Goal: Information Seeking & Learning: Learn about a topic

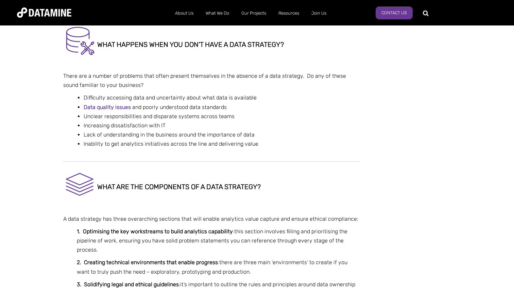
scroll to position [763, 0]
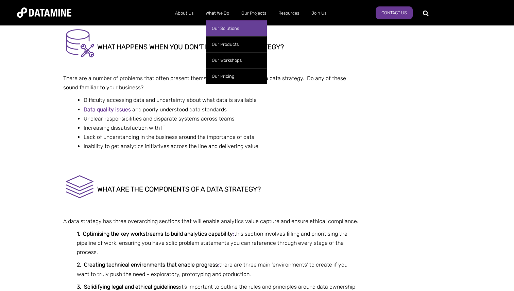
click at [222, 29] on link "Our Solutions" at bounding box center [236, 28] width 61 height 16
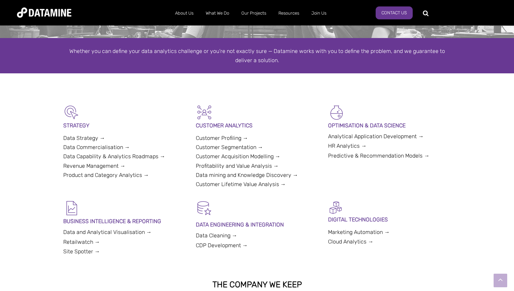
scroll to position [107, 0]
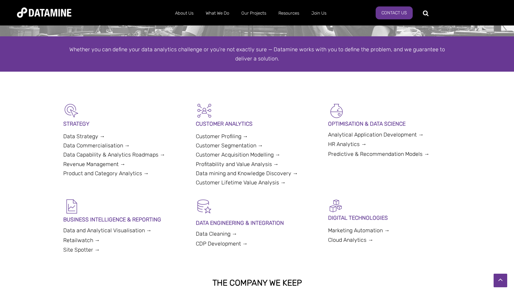
click at [77, 135] on link "Data Strategy →" at bounding box center [84, 136] width 42 height 6
